Goal: Task Accomplishment & Management: Manage account settings

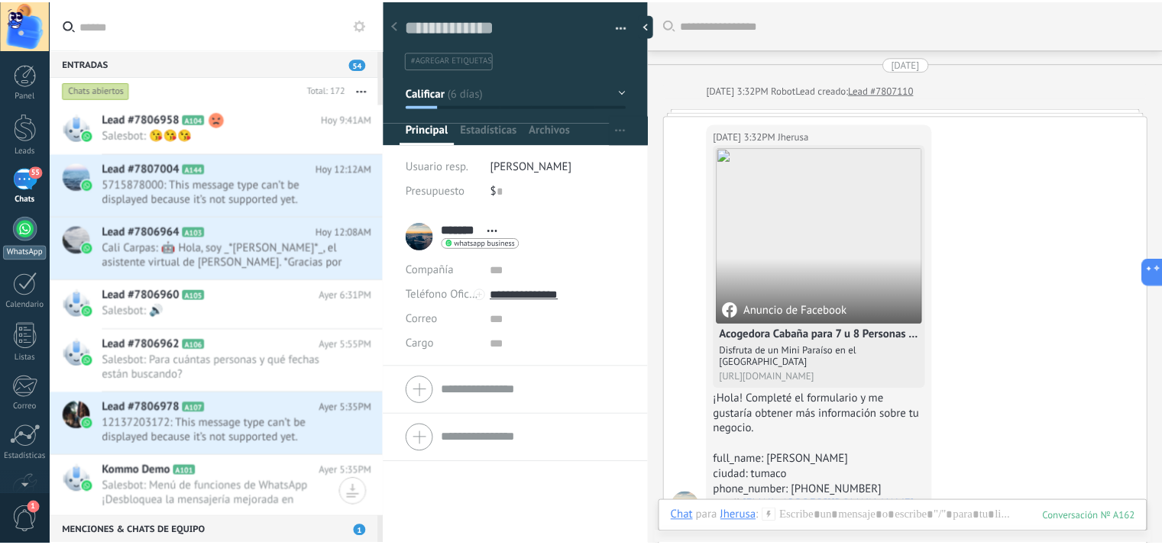
scroll to position [22, 0]
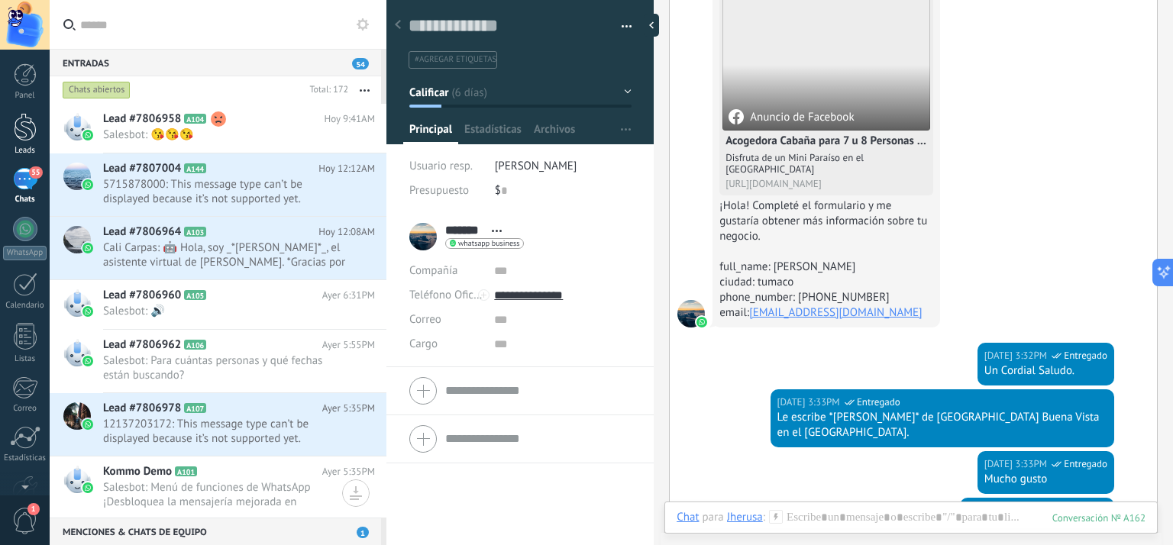
click at [24, 139] on div at bounding box center [25, 127] width 23 height 28
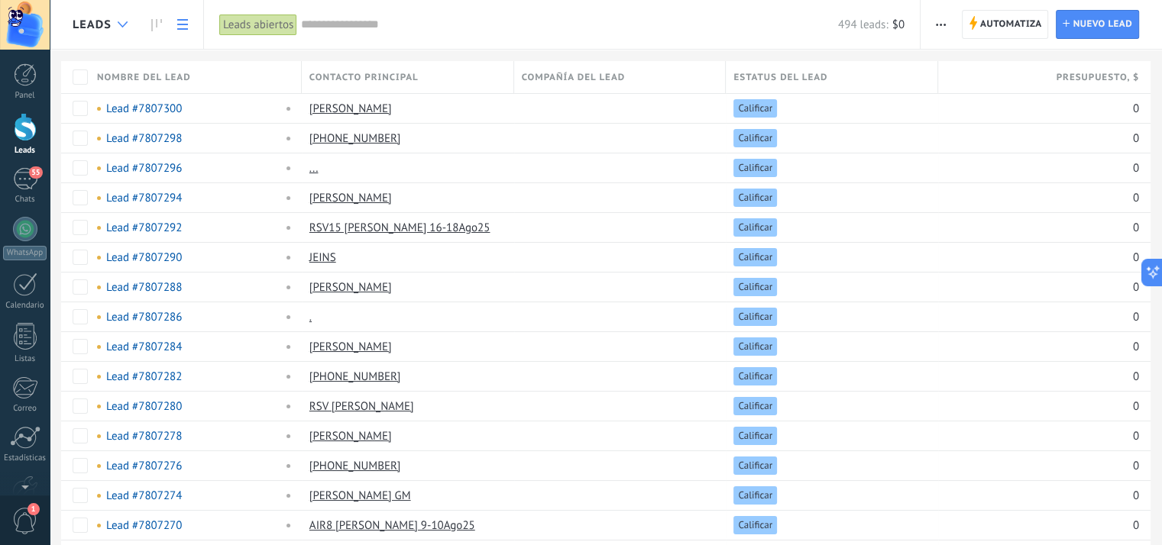
click at [128, 26] on div at bounding box center [122, 25] width 25 height 30
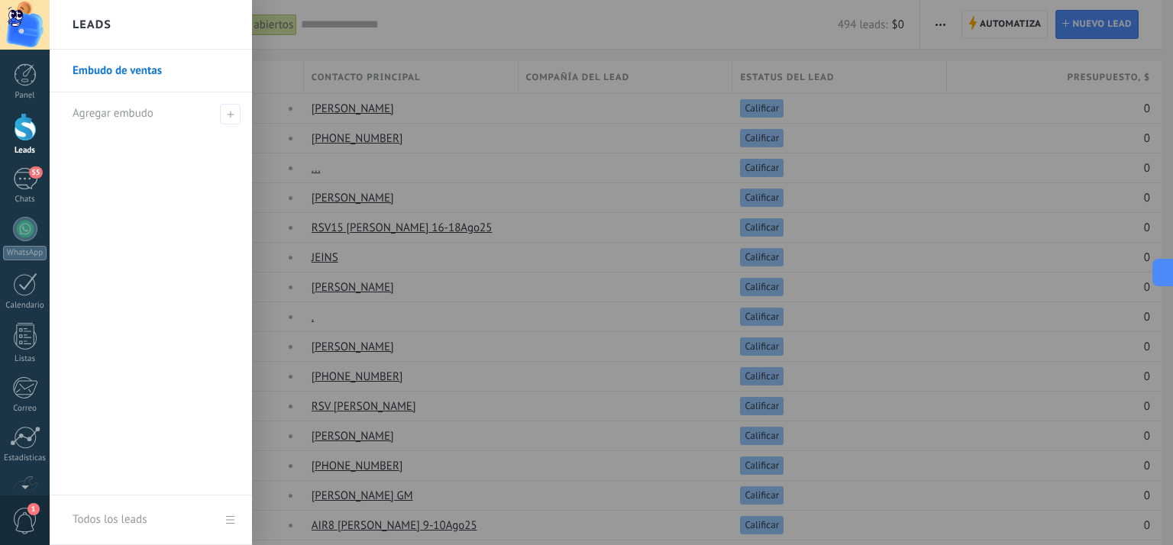
click at [122, 24] on div "Leads" at bounding box center [151, 25] width 202 height 50
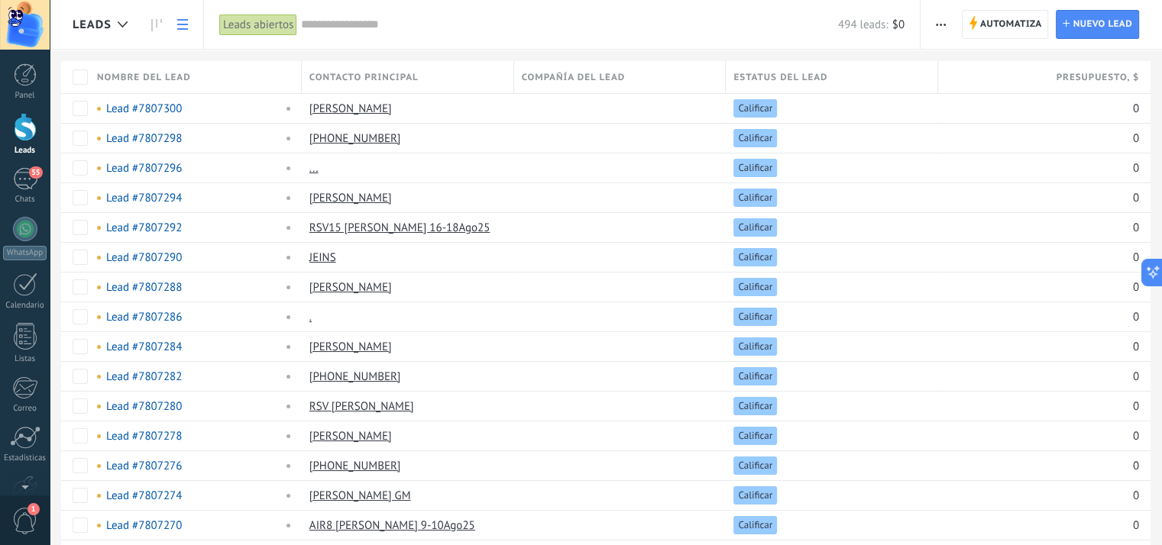
click at [177, 27] on icon at bounding box center [182, 24] width 11 height 11
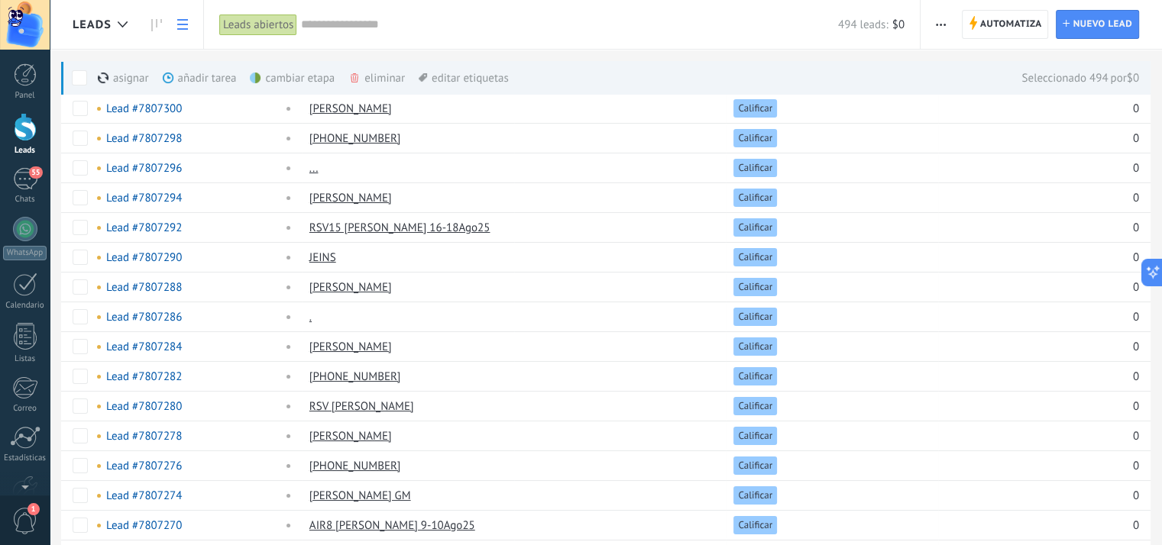
click at [393, 79] on div "eliminar màs" at bounding box center [402, 78] width 108 height 34
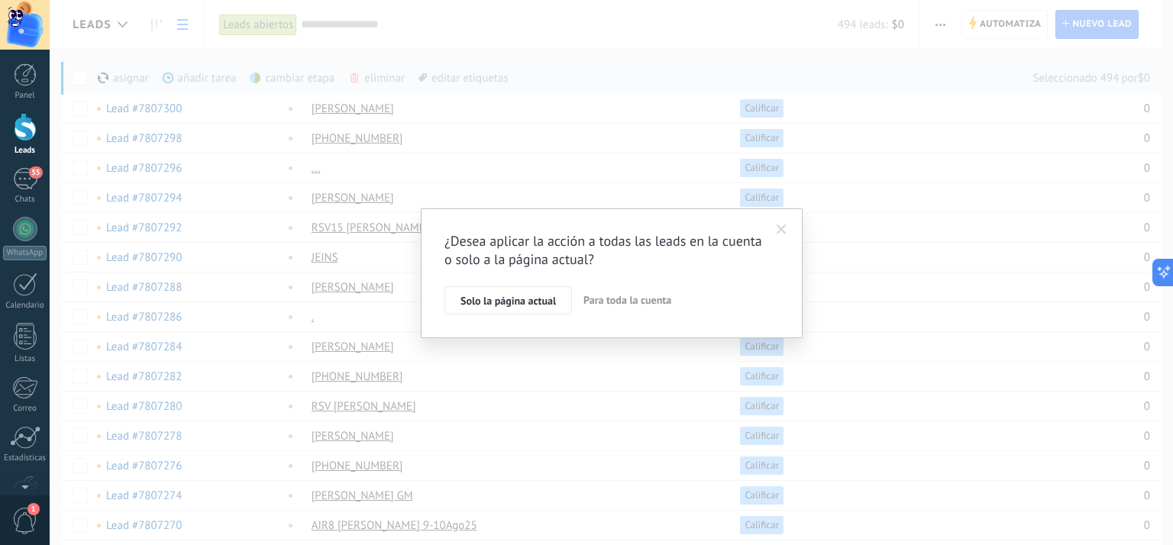
click at [617, 303] on span "Para toda la cuenta" at bounding box center [628, 300] width 88 height 14
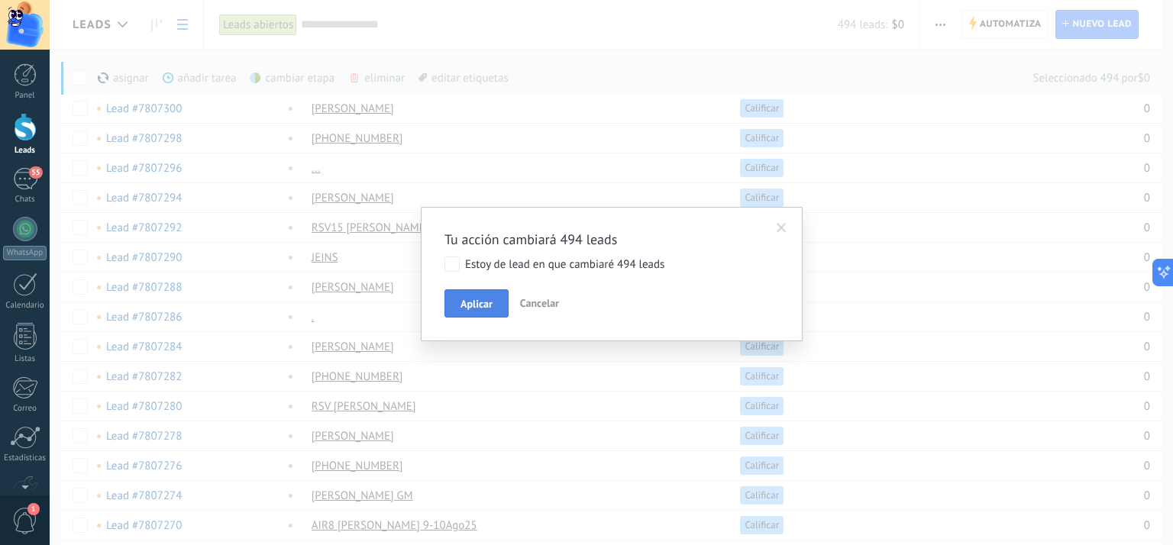
click at [474, 299] on span "Aplicar" at bounding box center [477, 304] width 32 height 11
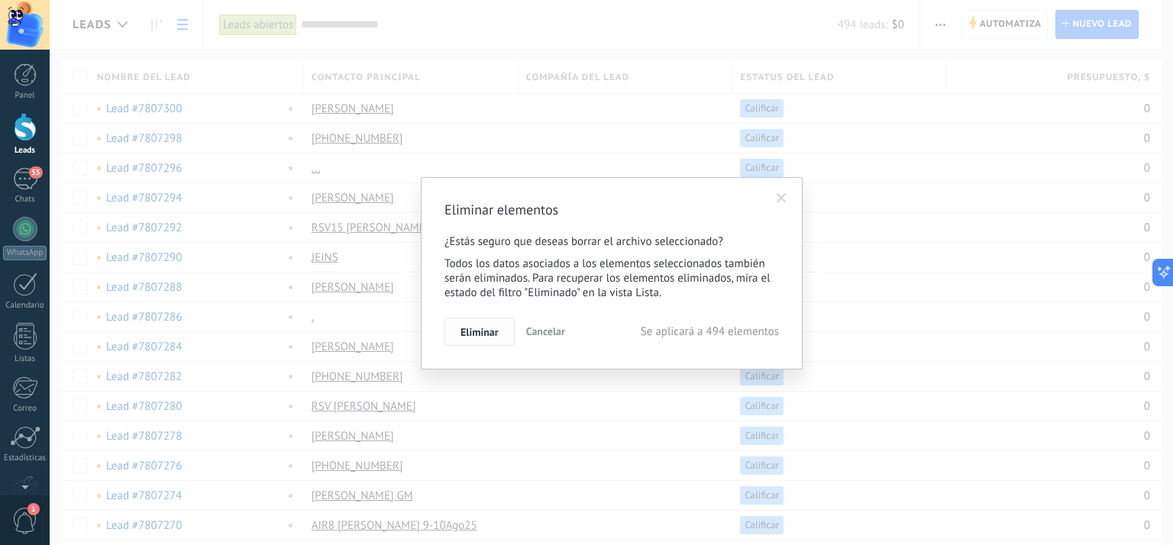
click at [483, 334] on span "Eliminar" at bounding box center [480, 332] width 38 height 11
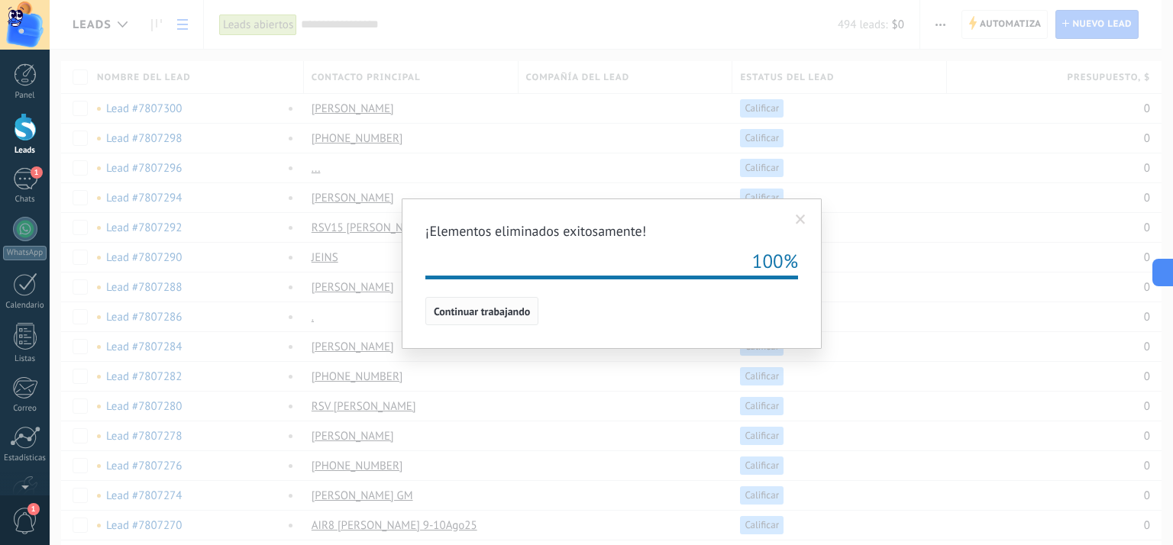
click at [501, 312] on span "Continuar trabajando" at bounding box center [482, 311] width 96 height 11
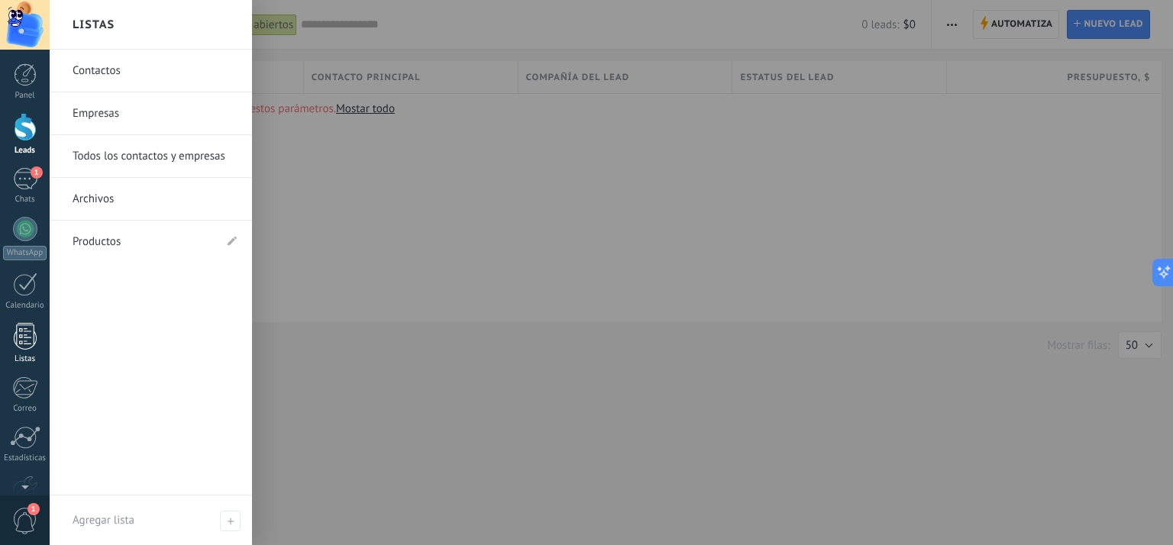
click at [18, 338] on div at bounding box center [25, 336] width 23 height 27
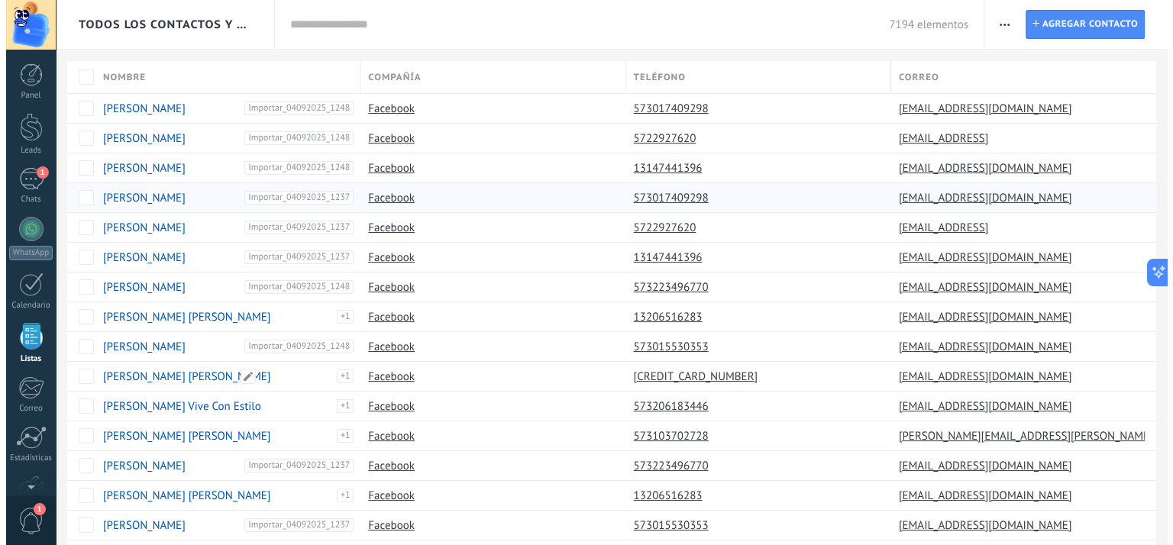
scroll to position [39, 0]
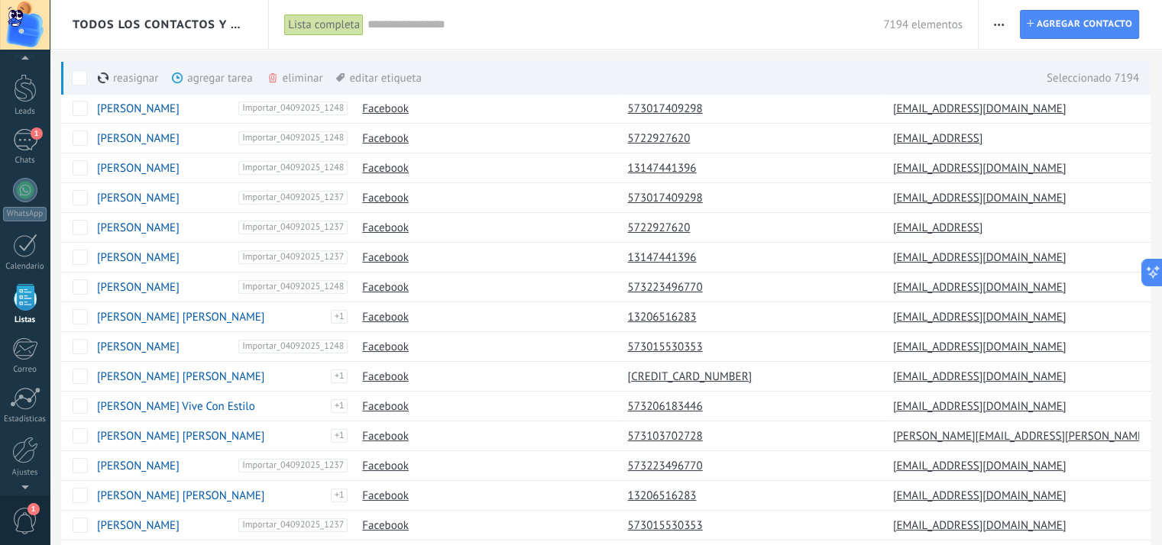
click at [296, 83] on div "eliminar màs" at bounding box center [321, 78] width 108 height 34
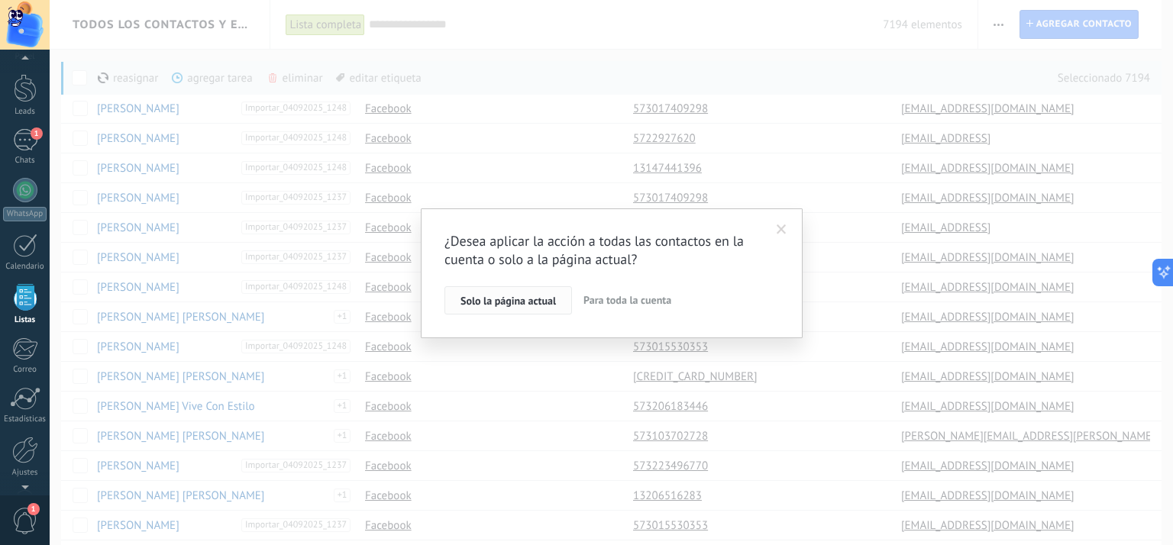
click at [450, 303] on button "Solo la página actual" at bounding box center [509, 300] width 128 height 29
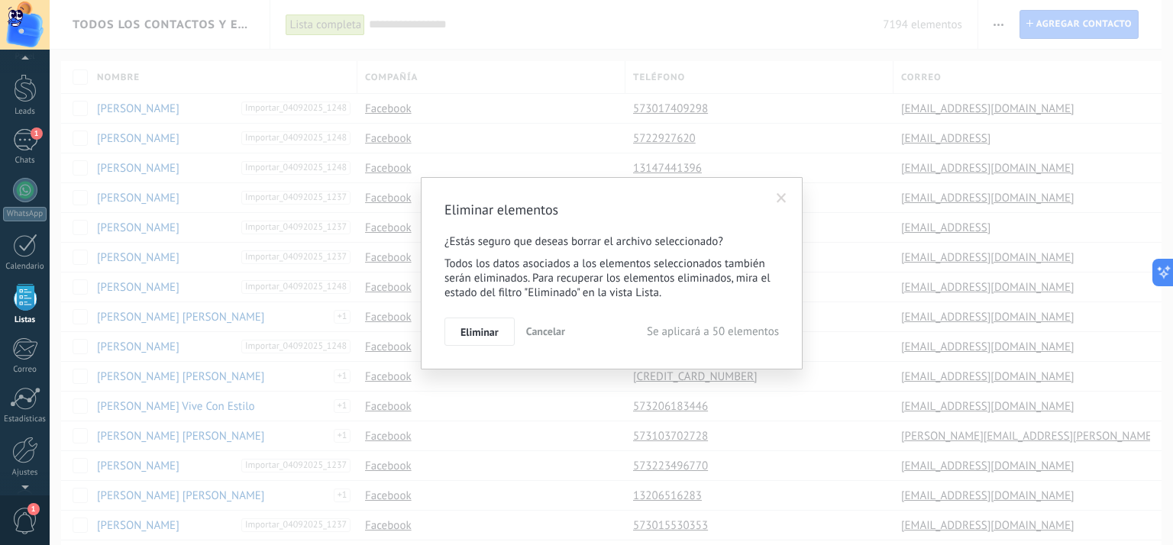
click at [531, 335] on span "Cancelar" at bounding box center [545, 332] width 39 height 14
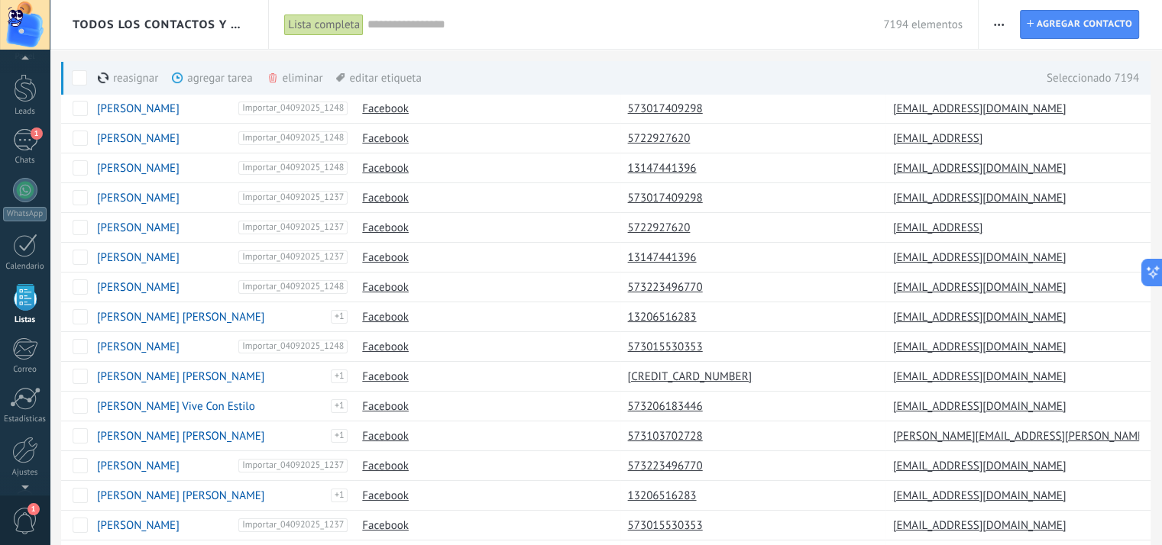
click at [287, 78] on div "eliminar màs" at bounding box center [321, 78] width 108 height 34
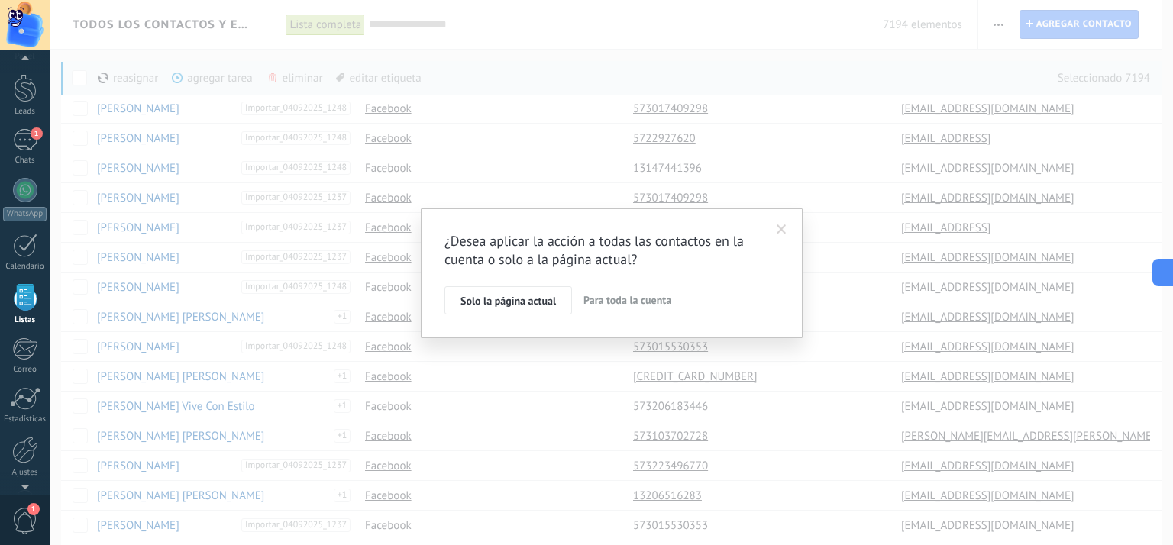
click at [624, 299] on span "Para toda la cuenta" at bounding box center [628, 300] width 88 height 14
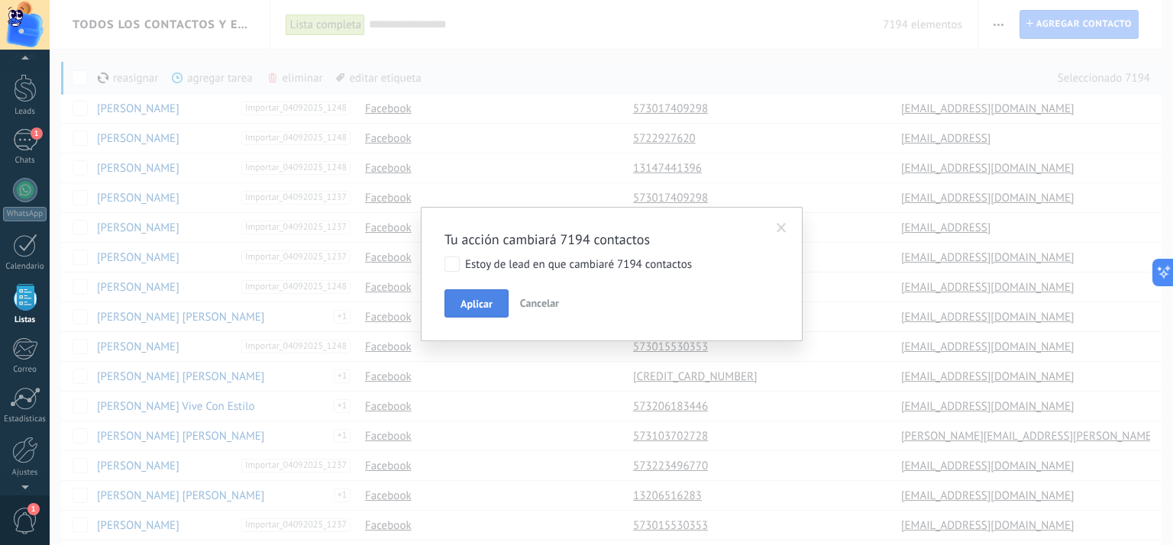
click at [484, 299] on span "Aplicar" at bounding box center [477, 304] width 32 height 11
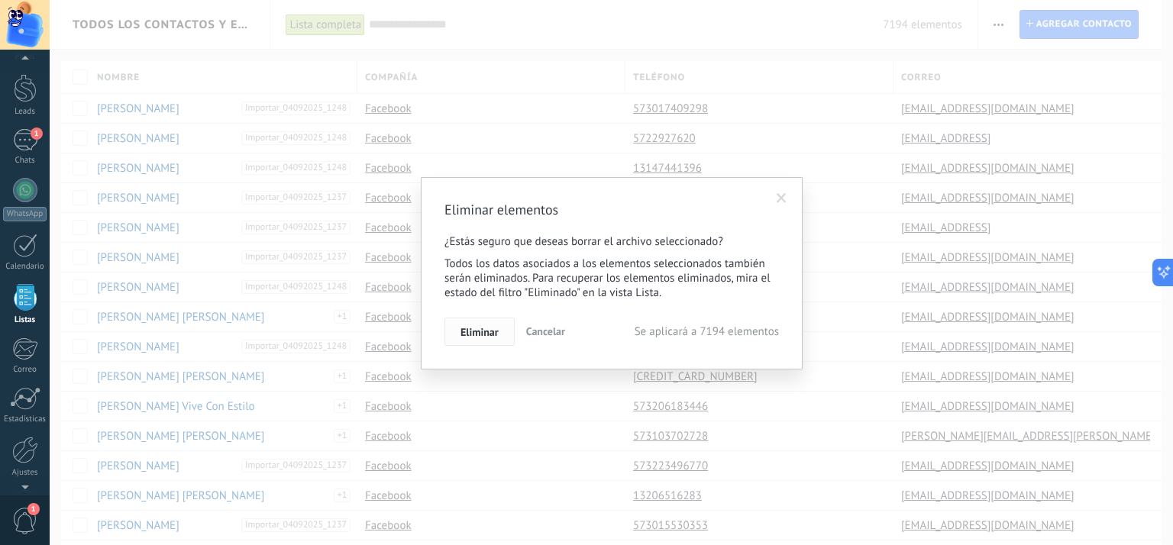
click at [483, 320] on button "Eliminar" at bounding box center [480, 332] width 70 height 29
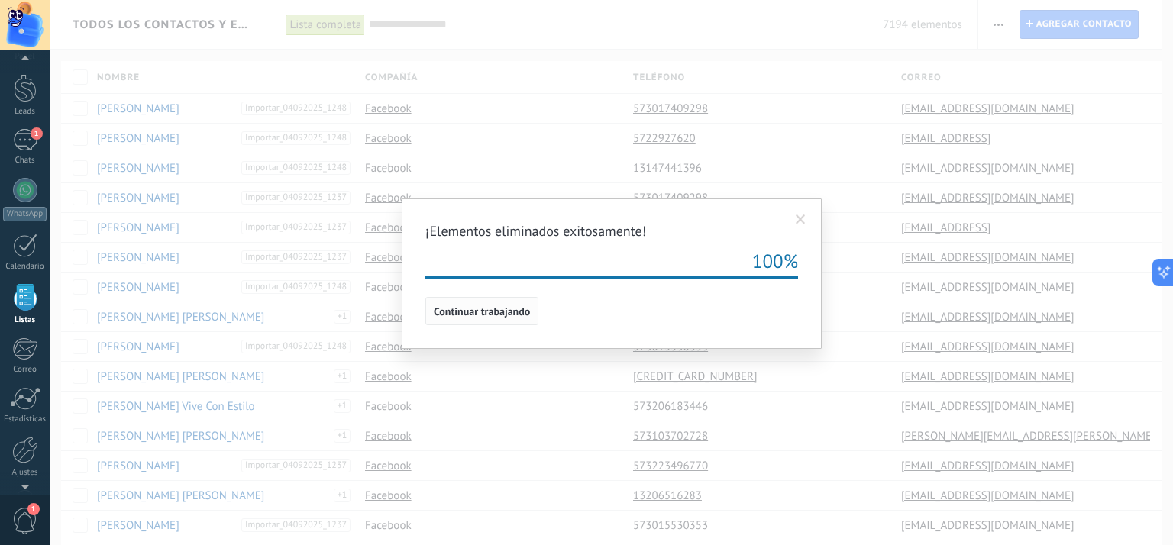
click at [511, 319] on button "Continuar trabajando" at bounding box center [482, 311] width 113 height 29
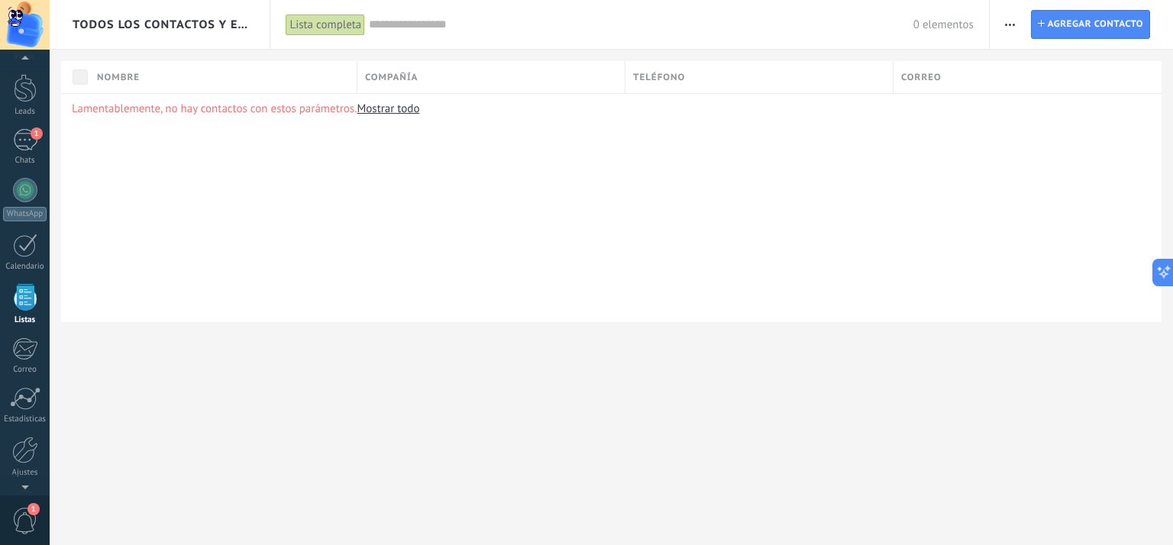
click at [1013, 28] on span "button" at bounding box center [1010, 24] width 10 height 29
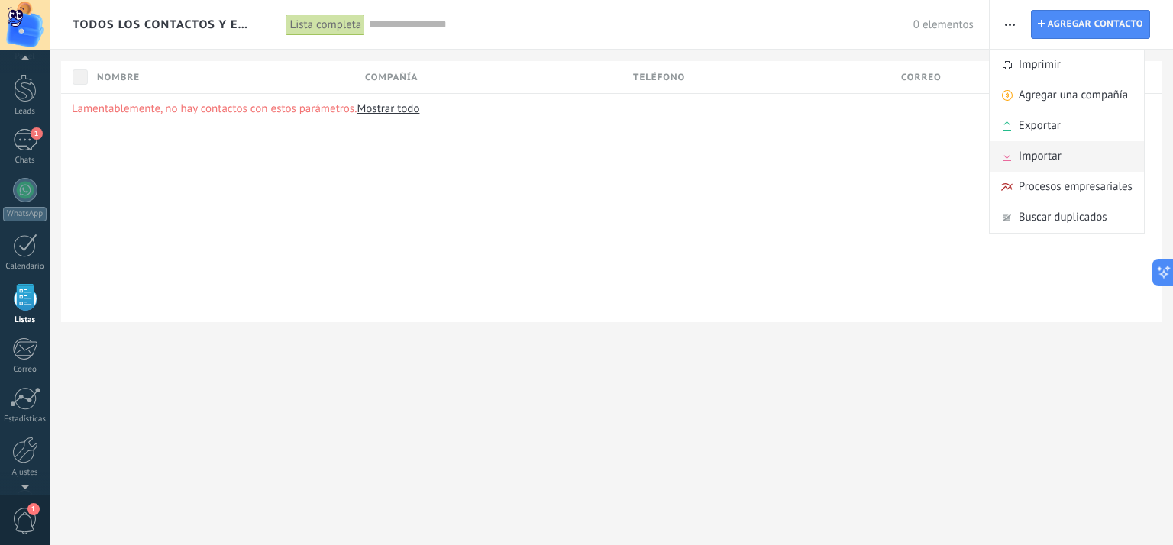
click at [1035, 155] on span "Importar" at bounding box center [1040, 156] width 43 height 31
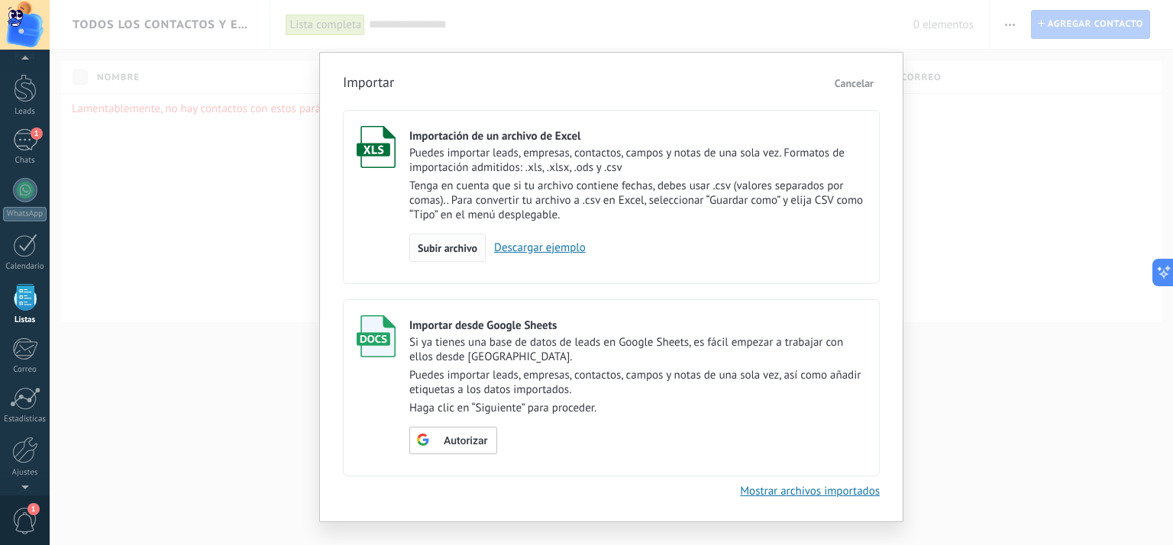
click at [447, 246] on span "Subir archivo" at bounding box center [448, 248] width 60 height 11
click at [0, 0] on input "Importación de un archivo de Excel Puedes importar leads, empresas, contactos, …" at bounding box center [0, 0] width 0 height 0
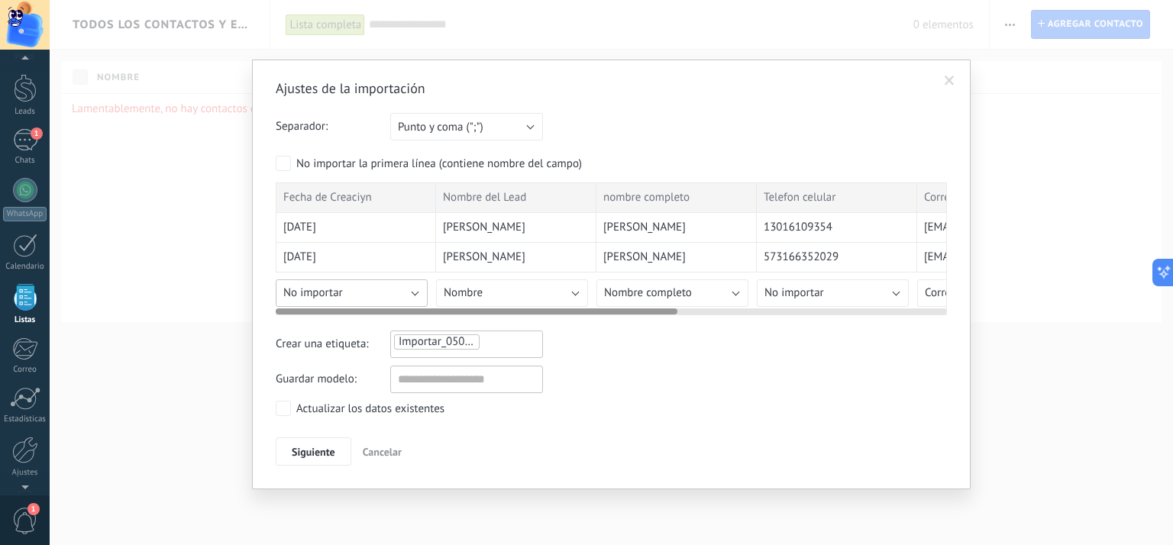
click at [418, 290] on button "No importar" at bounding box center [352, 294] width 152 height 28
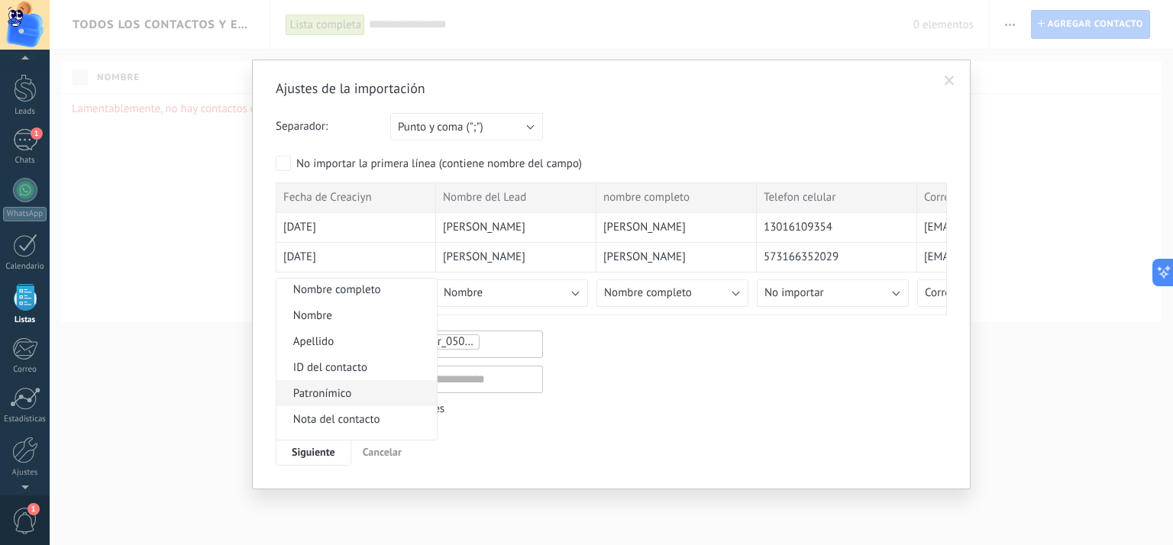
scroll to position [153, 0]
click at [367, 393] on span "Fecha de Creación" at bounding box center [355, 395] width 156 height 15
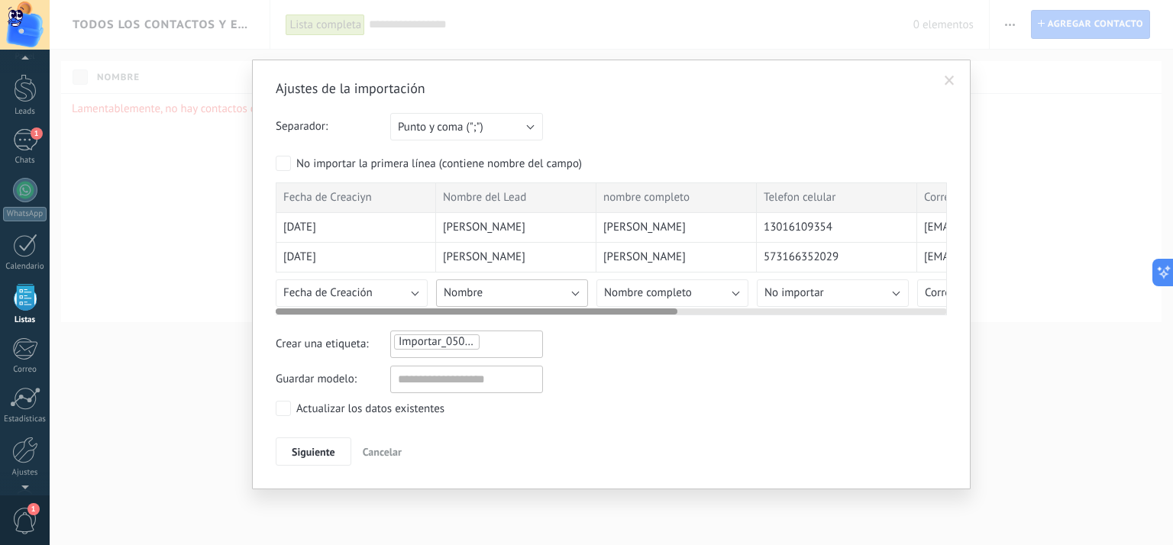
click at [573, 294] on button "Nombre" at bounding box center [512, 294] width 152 height 28
click at [847, 290] on button "No importar" at bounding box center [833, 294] width 152 height 28
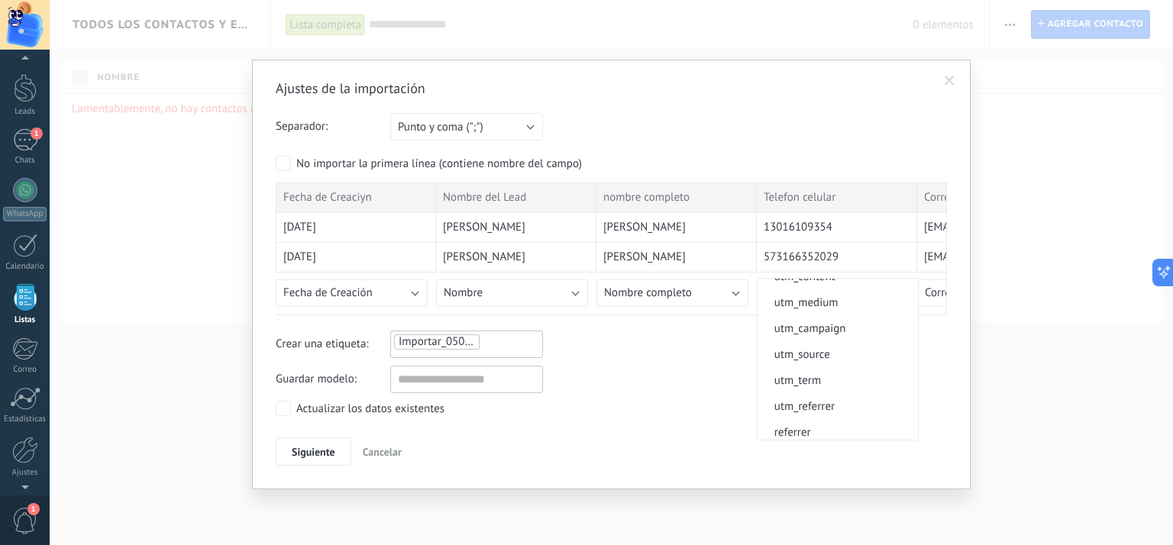
scroll to position [1375, 0]
click at [858, 341] on span "Teléfono celular" at bounding box center [836, 334] width 156 height 15
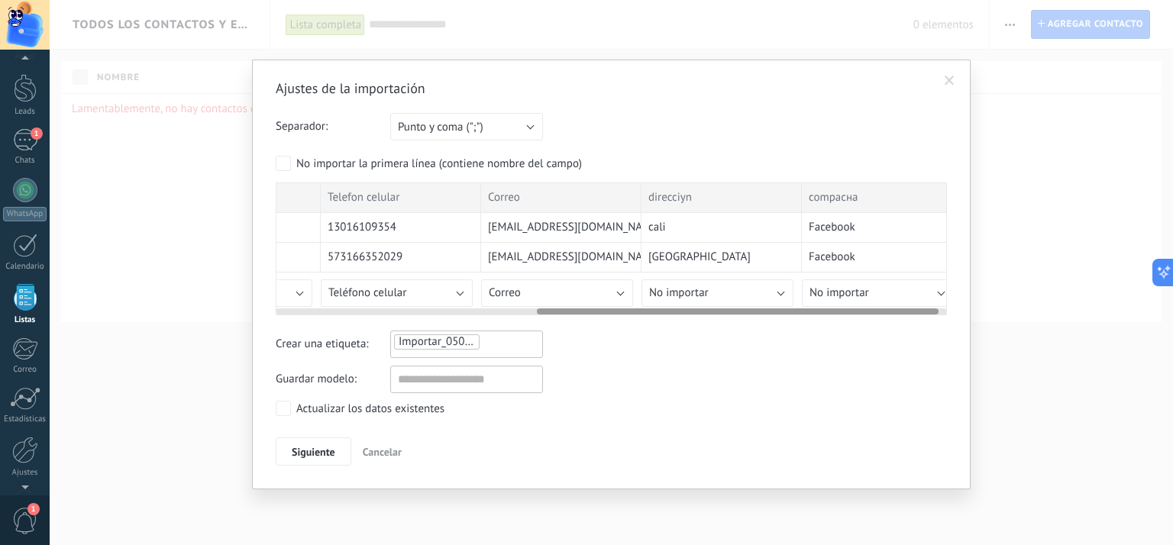
drag, startPoint x: 663, startPoint y: 309, endPoint x: 927, endPoint y: 326, distance: 264.1
click at [926, 326] on div "Ajustes de la importación Separador: Punto y coma (";") Coma (",") Tabulación (…" at bounding box center [611, 272] width 671 height 387
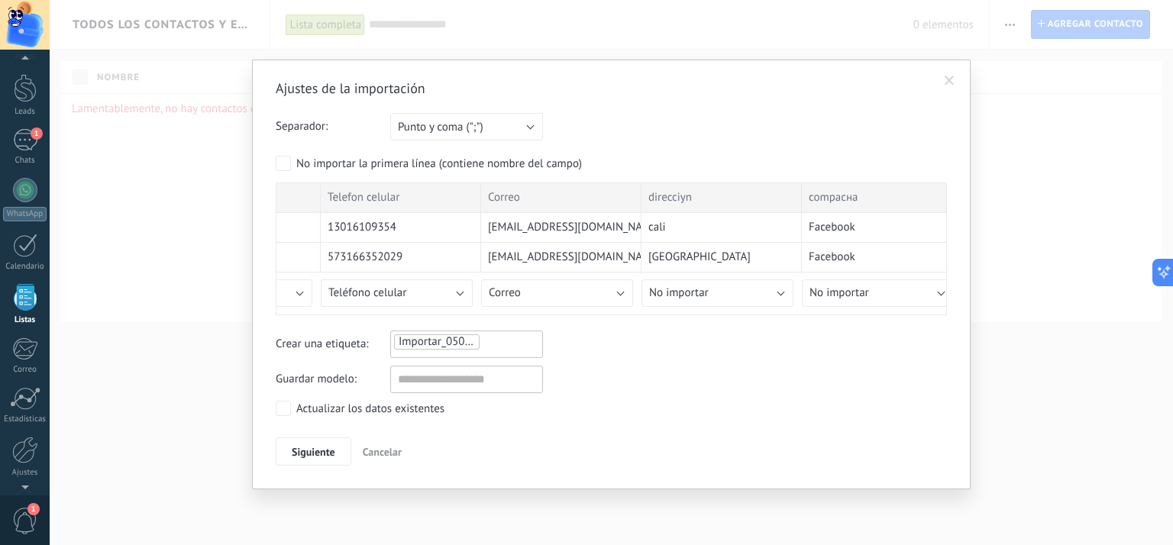
scroll to position [0, 437]
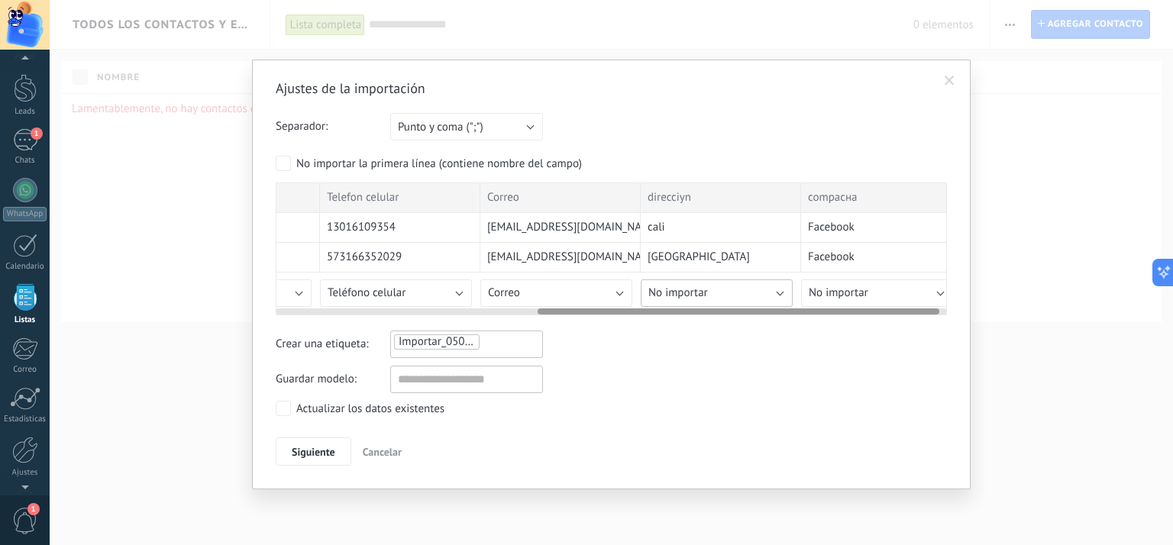
click at [763, 296] on button "No importar" at bounding box center [717, 294] width 152 height 28
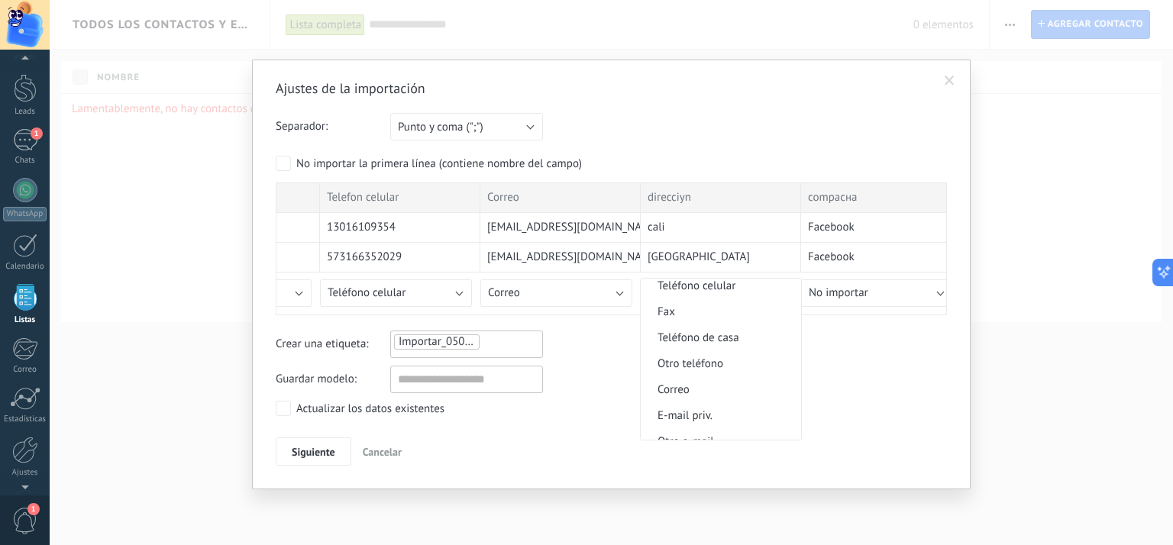
scroll to position [1500, 0]
click at [701, 427] on span "Dirección" at bounding box center [719, 427] width 156 height 15
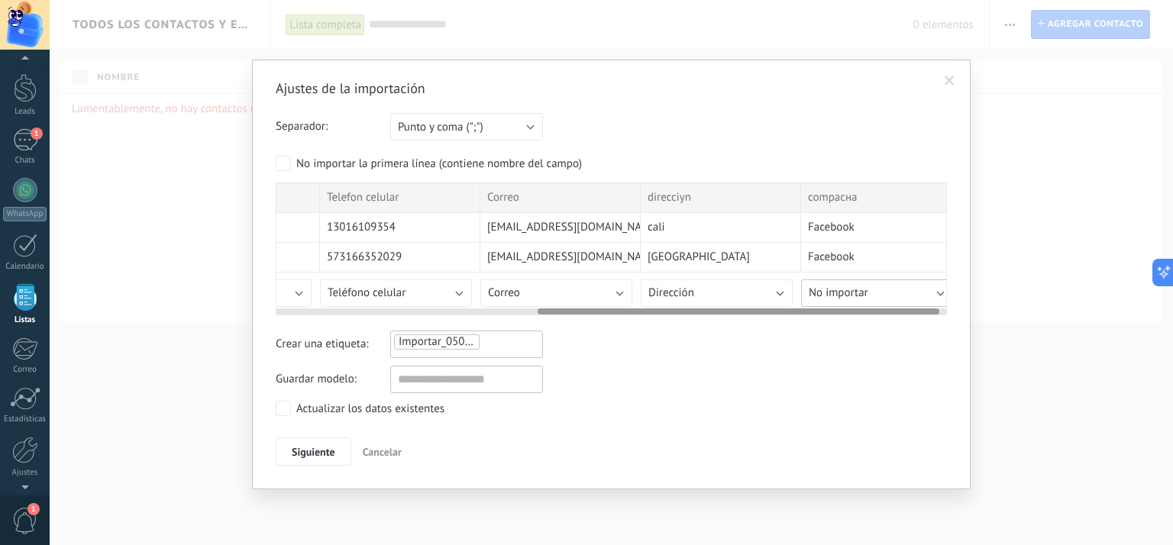
click at [933, 290] on button "No importar" at bounding box center [877, 294] width 152 height 28
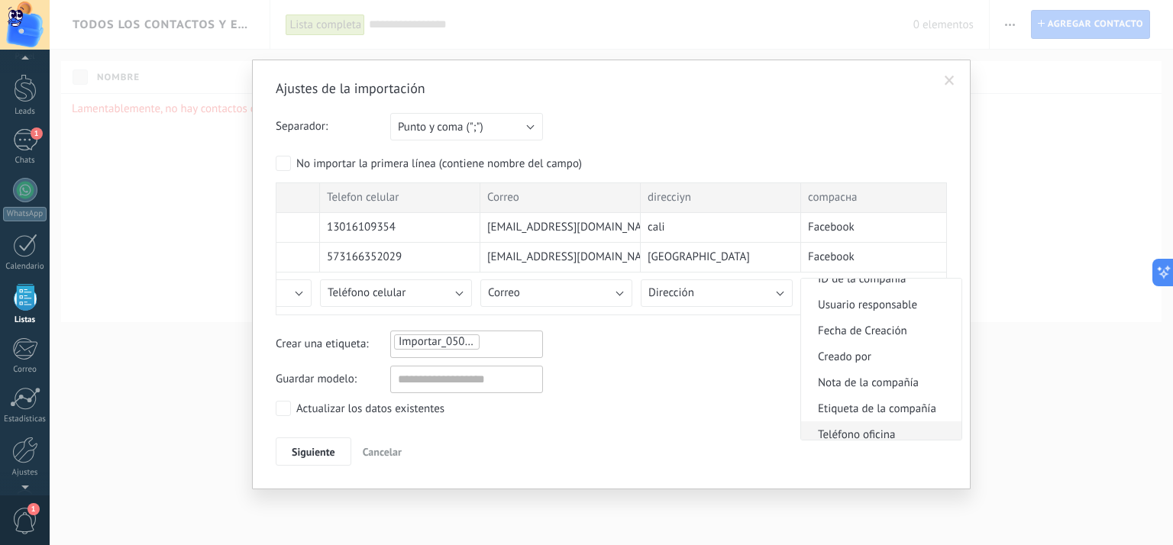
scroll to position [1146, 0]
click at [908, 337] on span "Nombre de la compañía" at bounding box center [879, 329] width 156 height 15
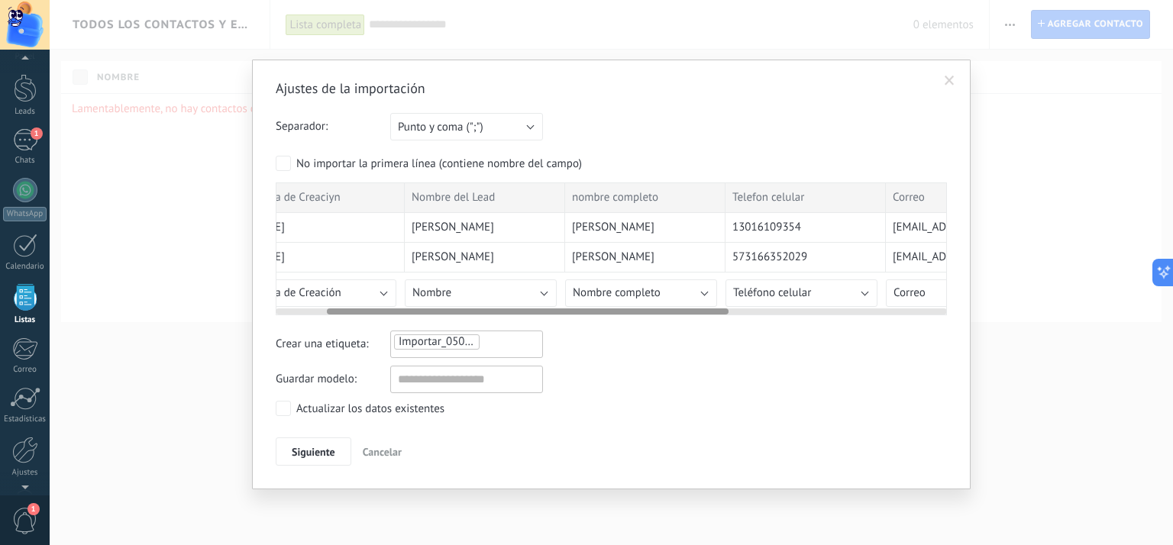
scroll to position [0, 0]
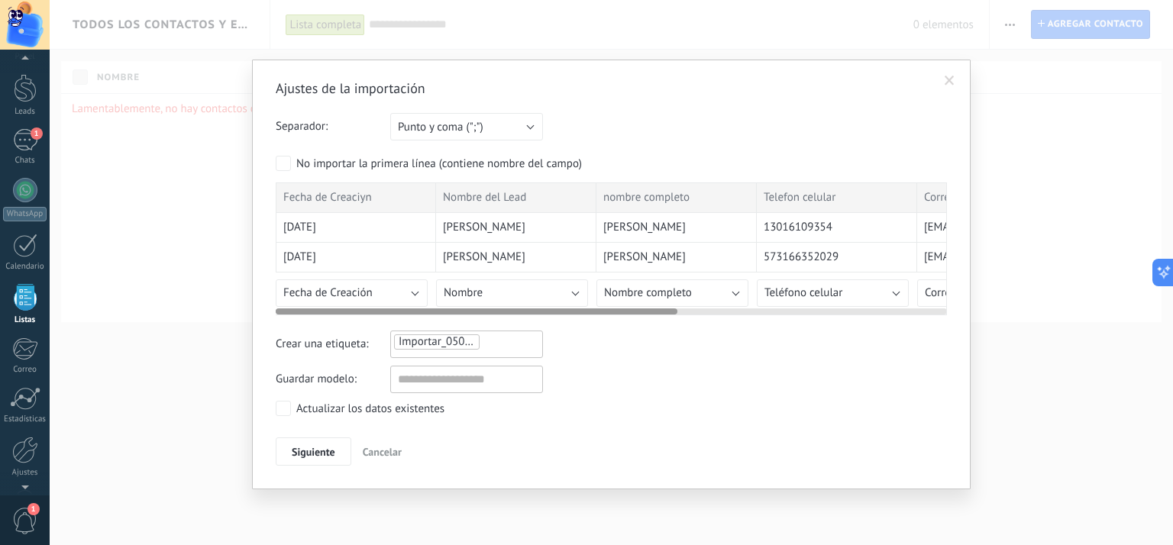
drag, startPoint x: 697, startPoint y: 309, endPoint x: 377, endPoint y: 314, distance: 319.3
click at [377, 314] on div "Ajustes de la importación Separador: Punto y coma (";") Coma (",") Tabulación (…" at bounding box center [611, 272] width 671 height 387
click at [571, 293] on button "Nombre" at bounding box center [512, 294] width 152 height 28
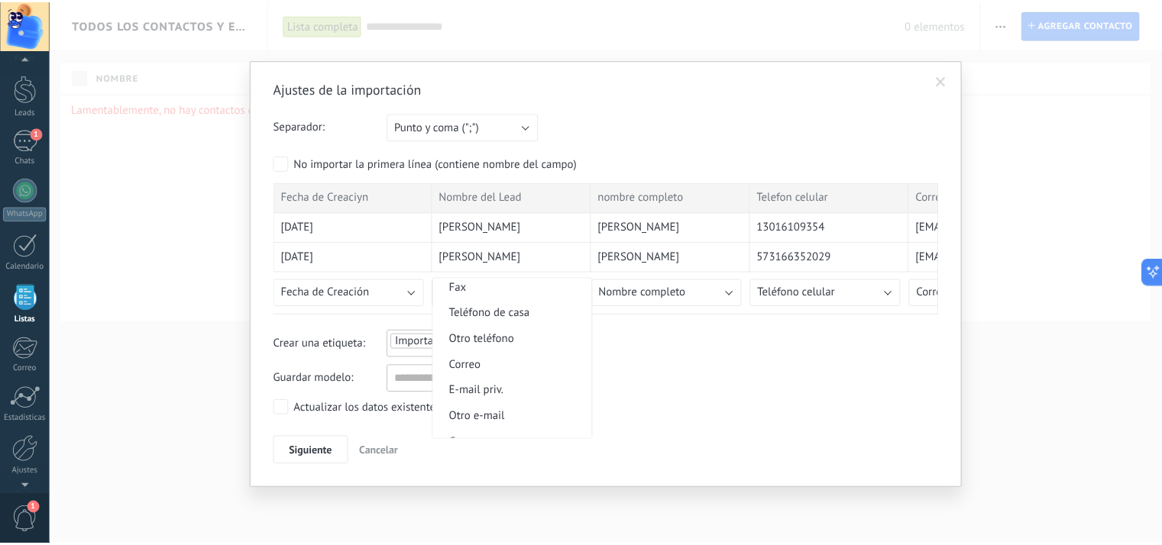
scroll to position [493, 0]
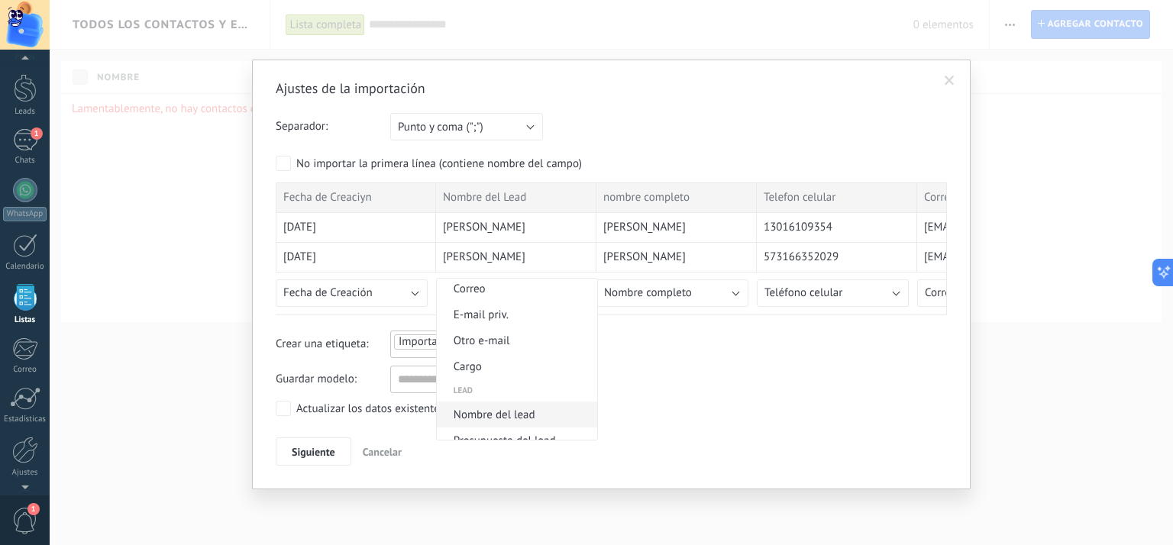
click at [524, 416] on span "Nombre del lead" at bounding box center [515, 415] width 156 height 15
click at [305, 451] on span "Siguiente" at bounding box center [314, 452] width 44 height 11
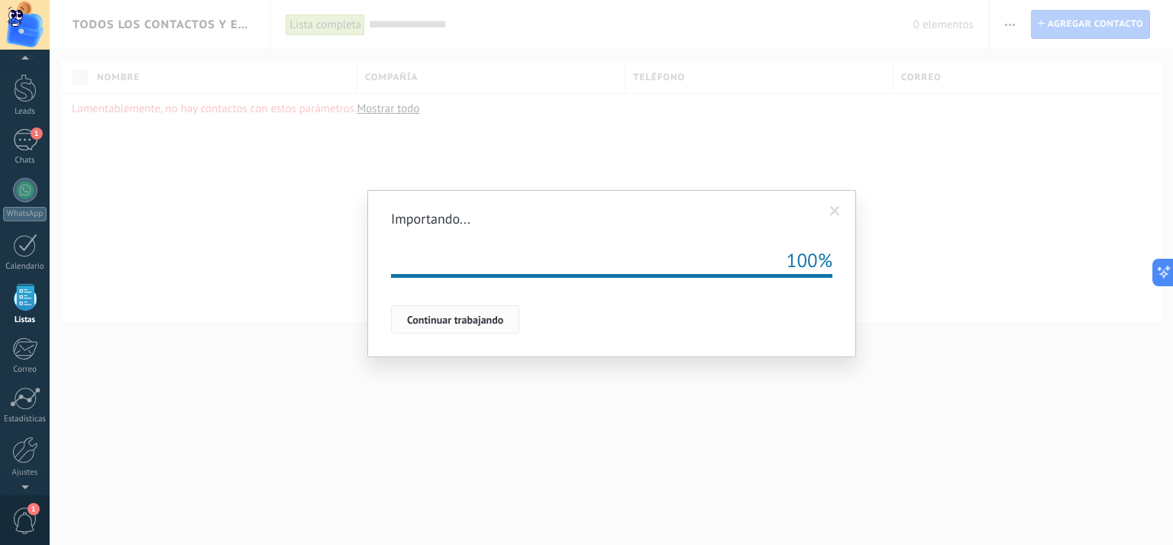
click at [426, 315] on span "Continuar trabajando" at bounding box center [455, 320] width 96 height 11
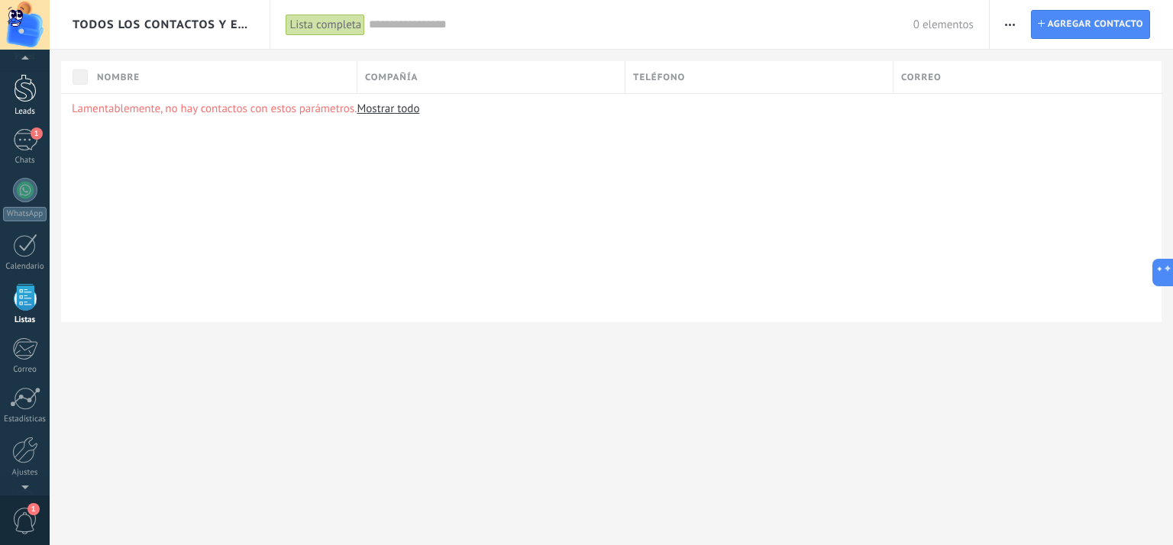
click at [24, 102] on link "Leads" at bounding box center [25, 95] width 50 height 43
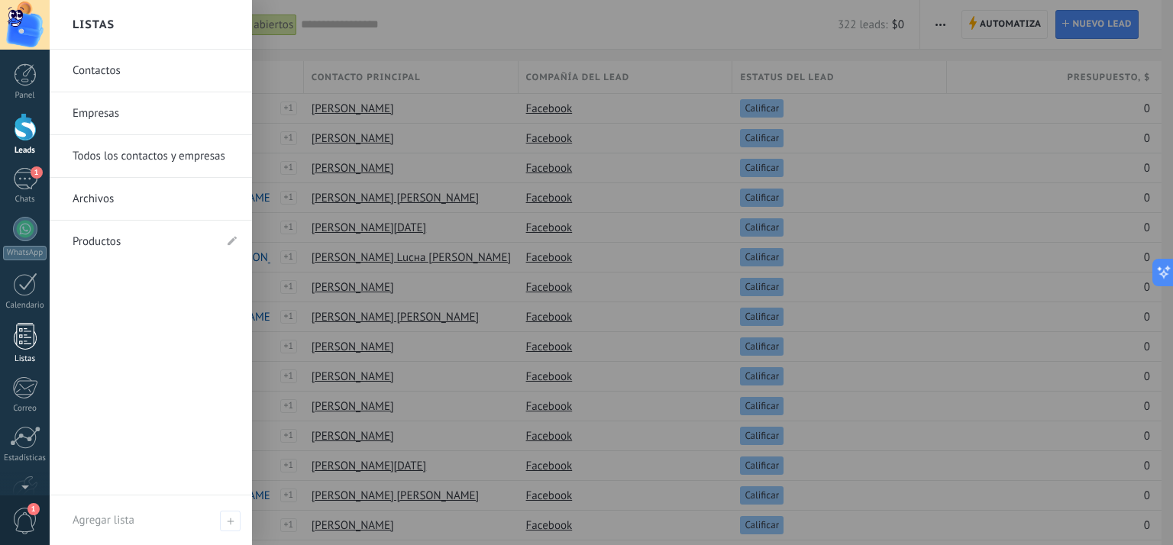
click at [18, 347] on div at bounding box center [25, 336] width 23 height 27
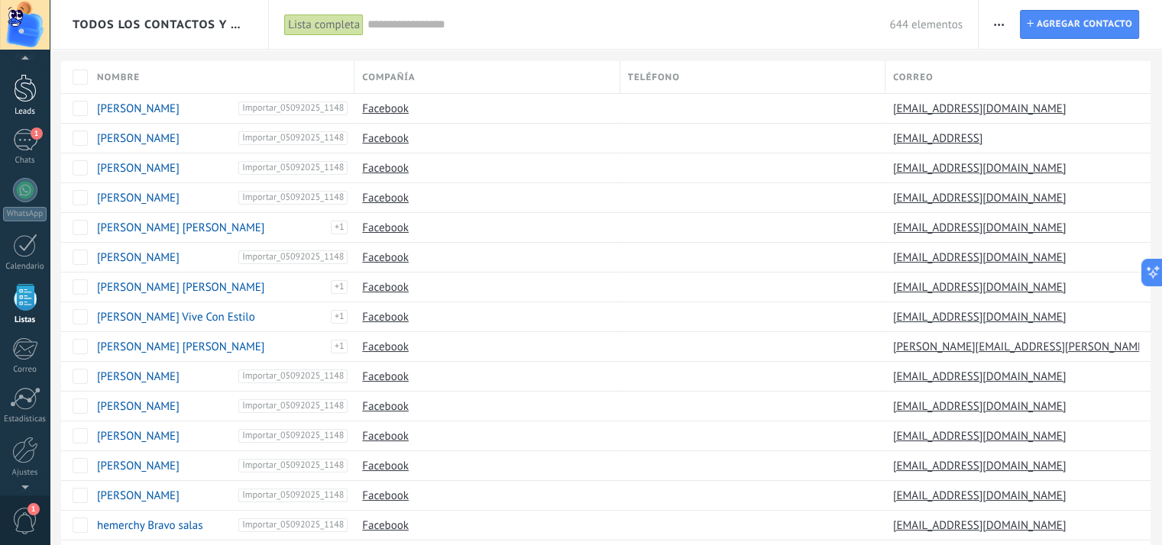
click at [27, 101] on div at bounding box center [25, 88] width 23 height 28
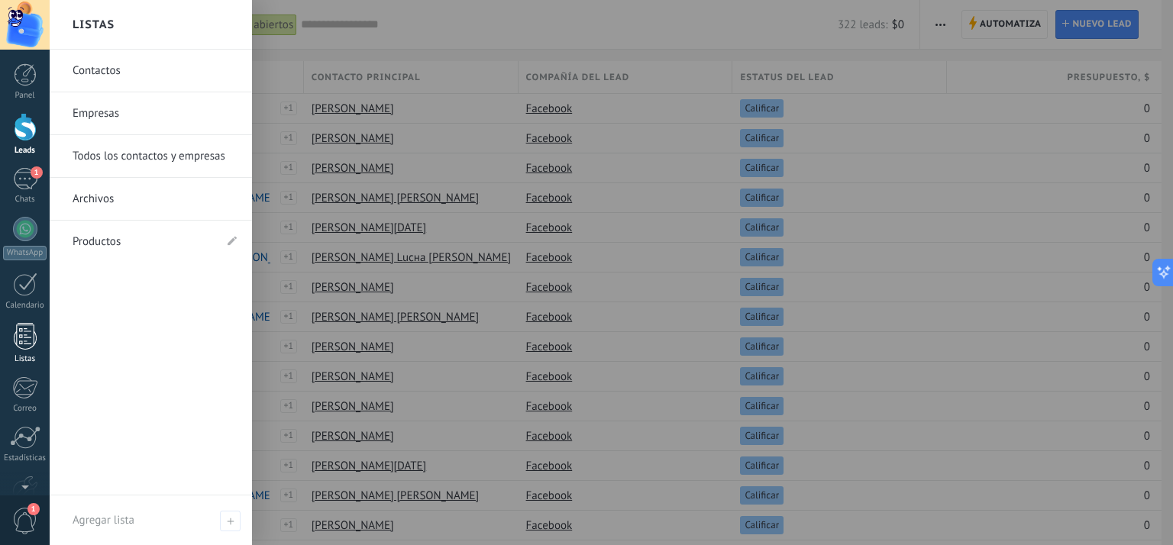
click at [21, 345] on div at bounding box center [25, 336] width 23 height 27
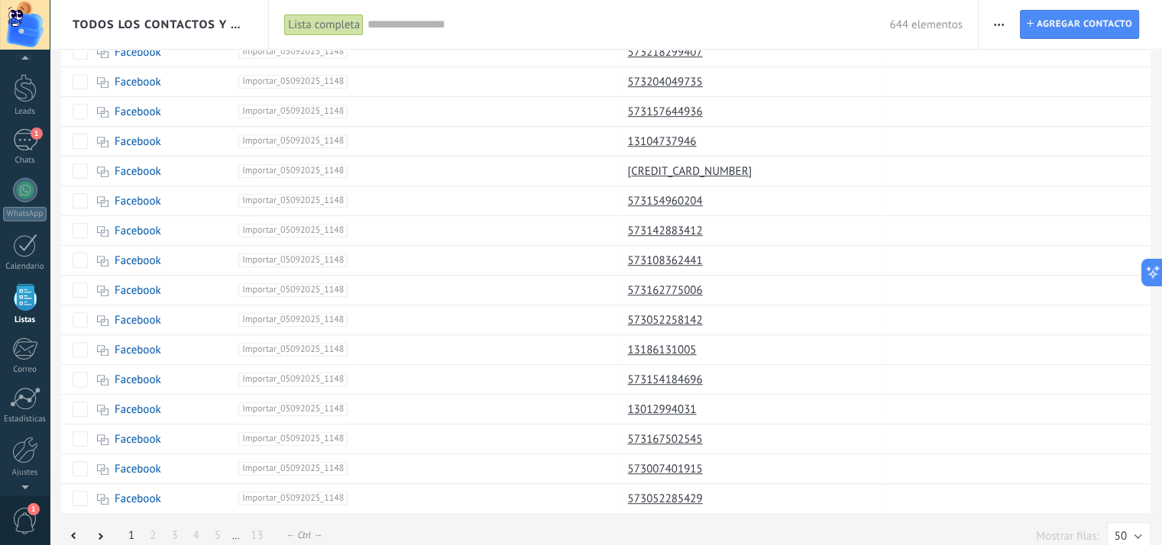
scroll to position [1079, 0]
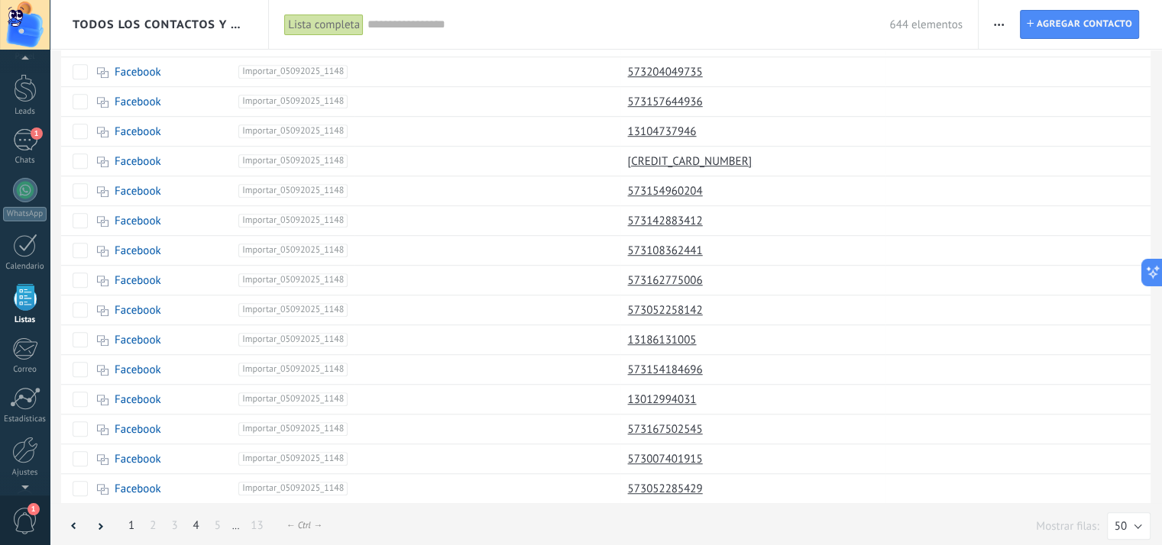
click at [190, 519] on link "4" at bounding box center [196, 526] width 21 height 30
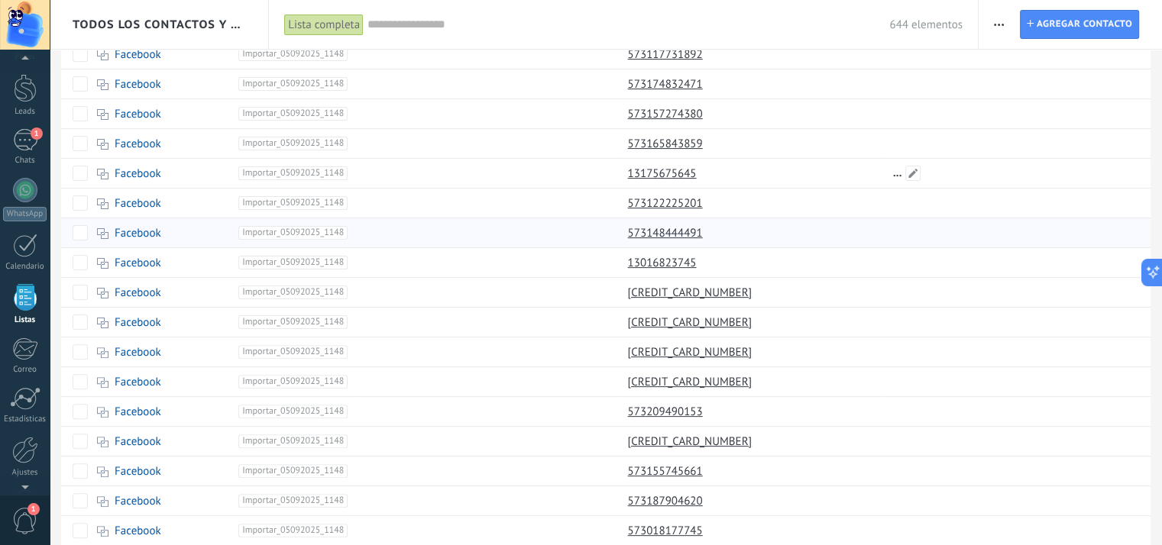
scroll to position [458, 0]
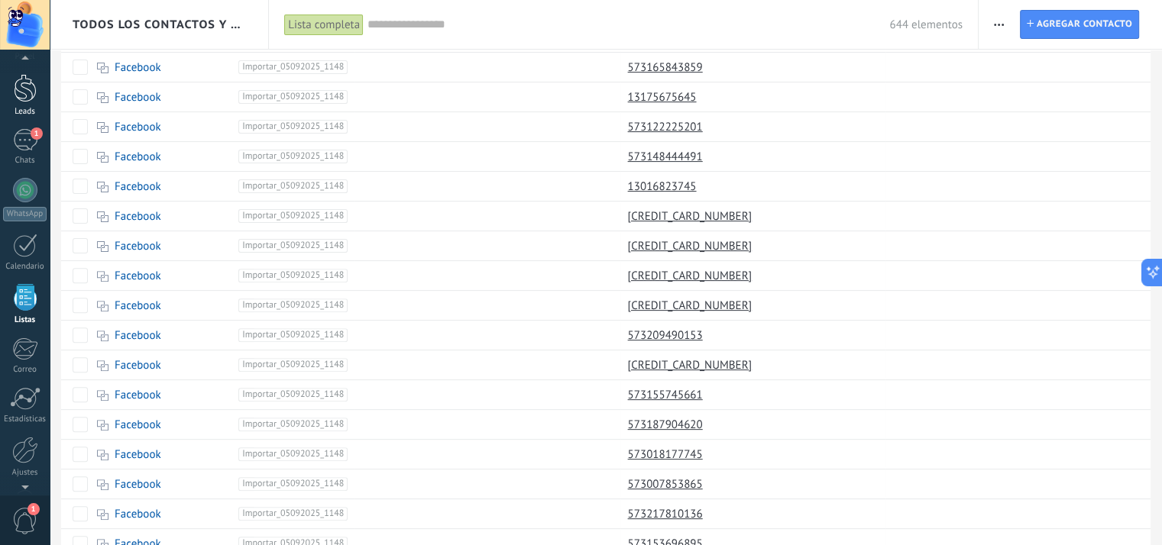
click at [31, 97] on div at bounding box center [25, 88] width 23 height 28
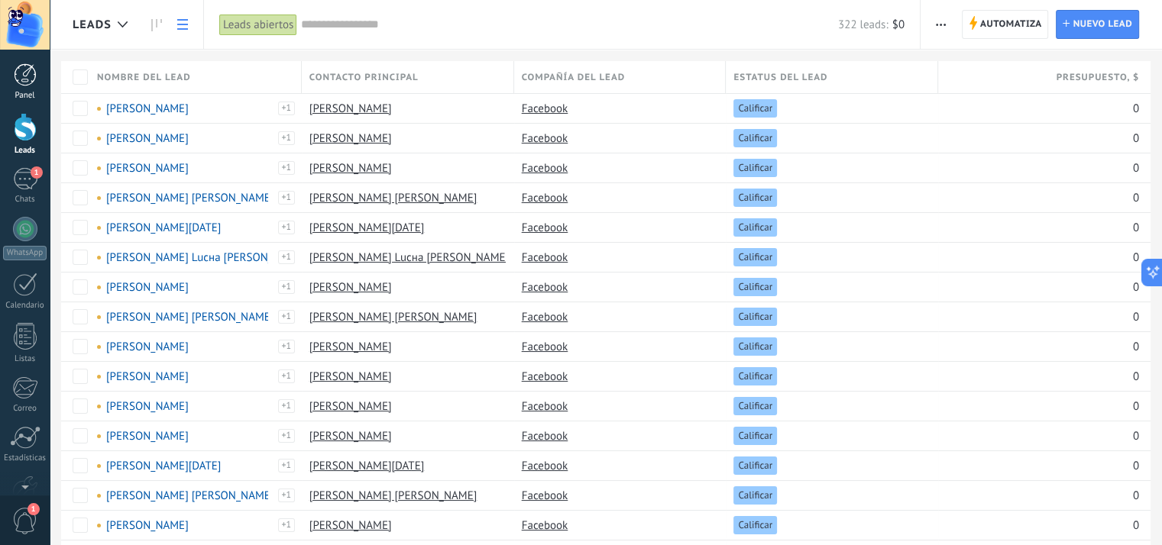
click at [20, 76] on div at bounding box center [25, 74] width 23 height 23
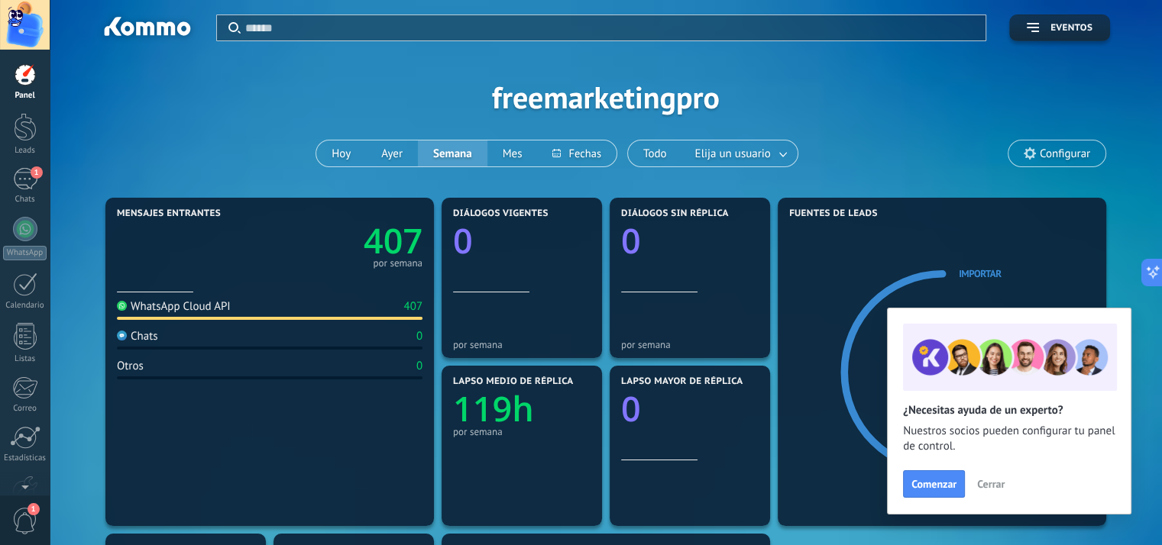
click at [983, 484] on span "Cerrar" at bounding box center [991, 484] width 28 height 11
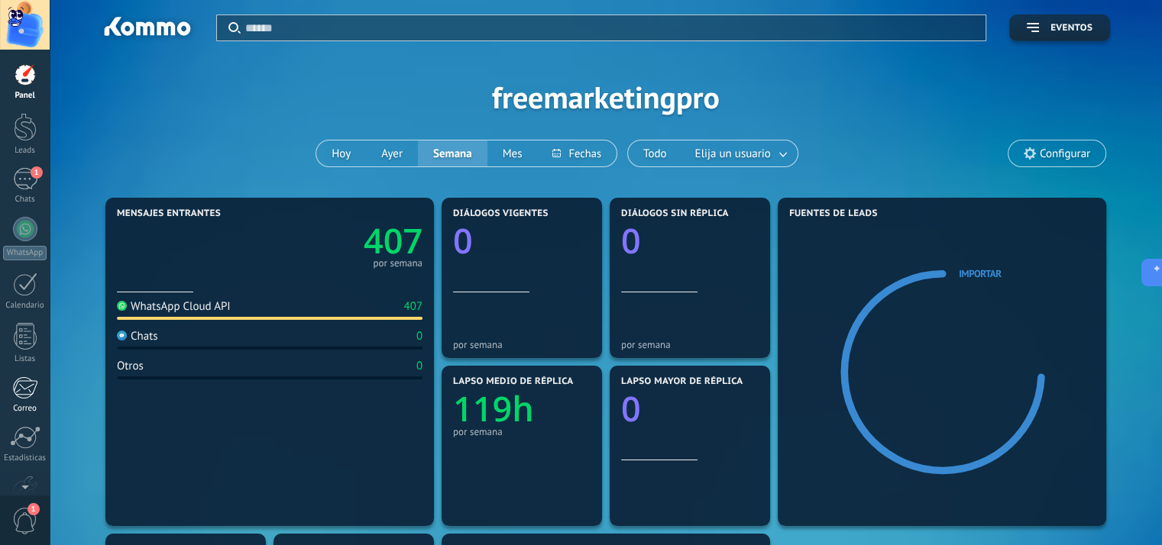
click at [31, 394] on div at bounding box center [24, 388] width 25 height 23
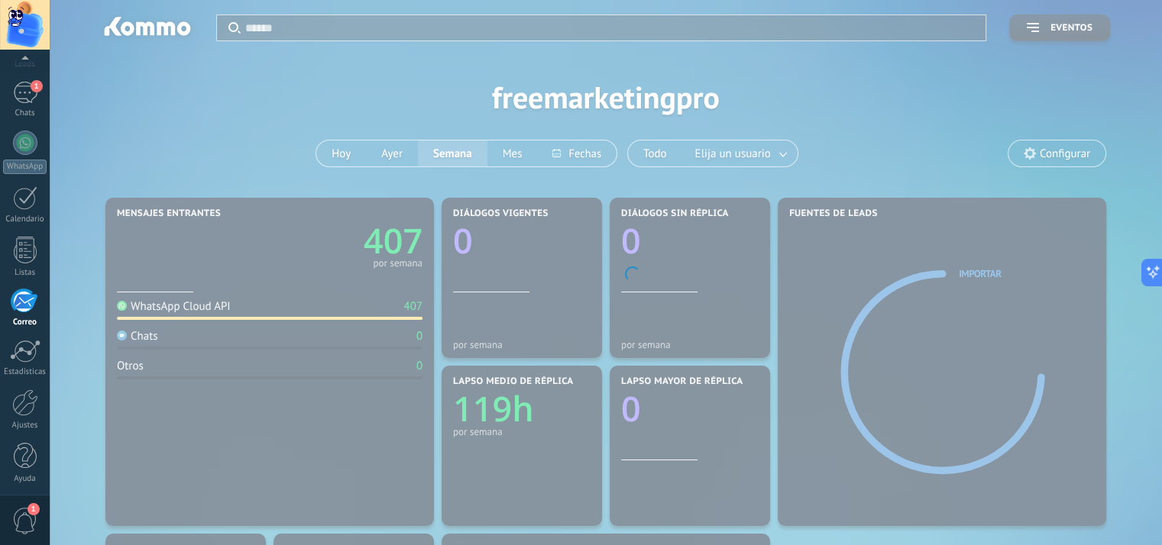
scroll to position [89, 0]
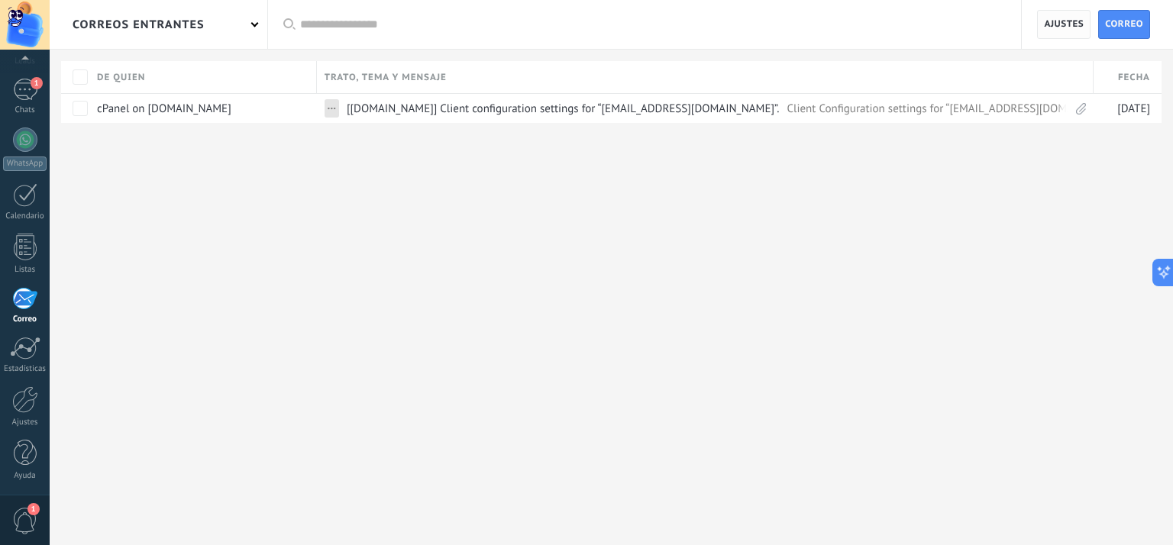
click at [1068, 26] on span "Ajustes" at bounding box center [1064, 25] width 40 height 28
